Goal: Information Seeking & Learning: Find specific fact

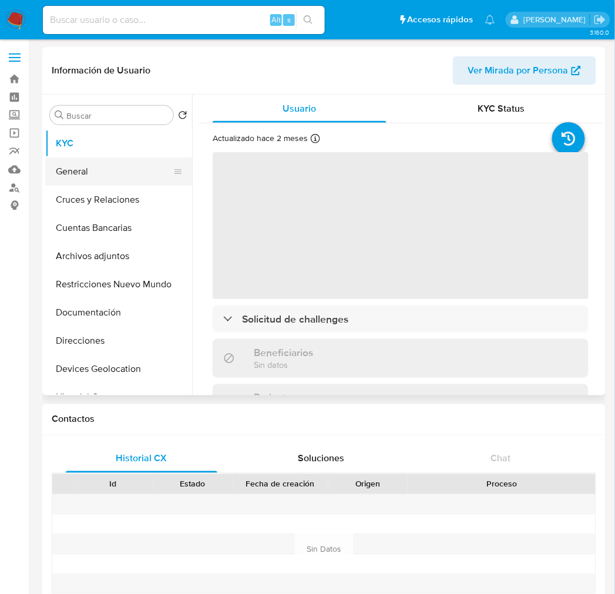
select select "10"
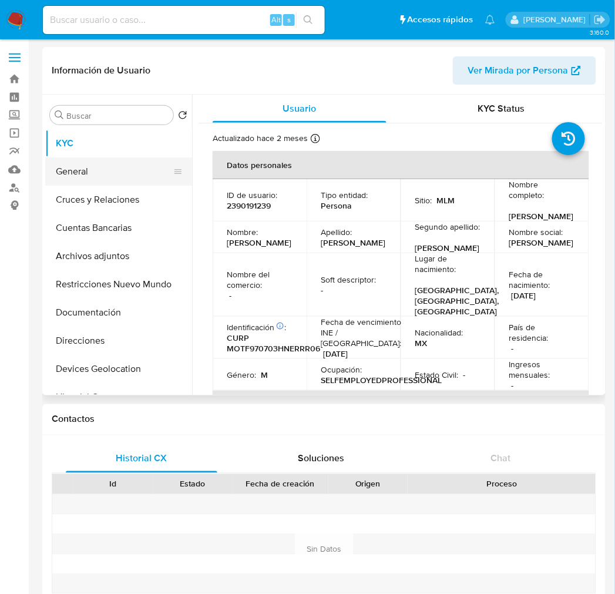
click at [84, 173] on button "General" at bounding box center [113, 171] width 137 height 28
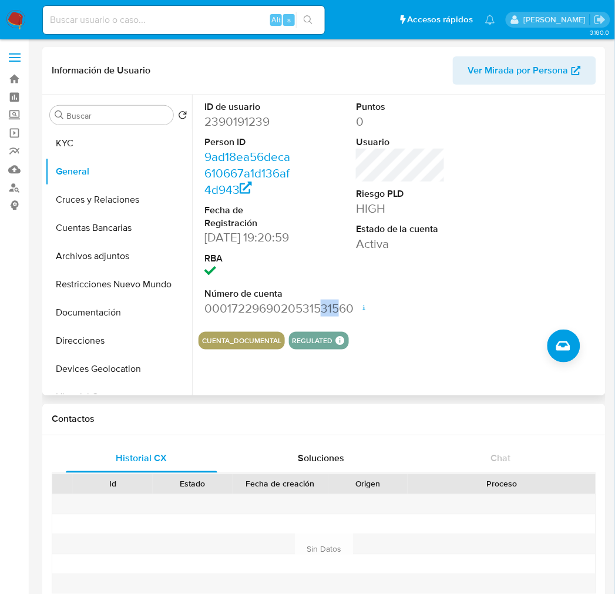
drag, startPoint x: 336, startPoint y: 321, endPoint x: 320, endPoint y: 324, distance: 16.0
click at [294, 317] on dd "0001722969020531531560 Fecha de apertura [DATE] 19:27 Estado ACTIVE" at bounding box center [248, 308] width 89 height 16
drag, startPoint x: 331, startPoint y: 324, endPoint x: 313, endPoint y: 324, distance: 18.2
click at [294, 317] on dd "0001722969020531531560 Fecha de apertura [DATE] 19:27 Estado ACTIVE" at bounding box center [248, 308] width 89 height 16
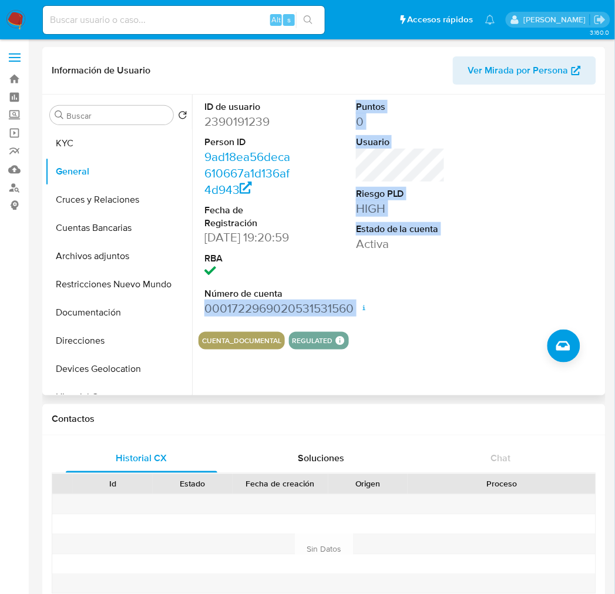
drag, startPoint x: 353, startPoint y: 324, endPoint x: 206, endPoint y: 329, distance: 146.4
click at [206, 323] on div "ID de usuario 2390191239 Person ID 9ad18ea56deca610667a1d136af4d943 Fecha de Re…" at bounding box center [401, 209] width 404 height 228
copy div "0001722969020531531560 Fecha de apertura [DATE] 19:27 Estado ACTIVE Puntos 0 Us…"
click at [287, 317] on dd "0001722969020531531560 Fecha de apertura [DATE] 19:27 Estado ACTIVE" at bounding box center [248, 308] width 89 height 16
